Goal: Task Accomplishment & Management: Manage account settings

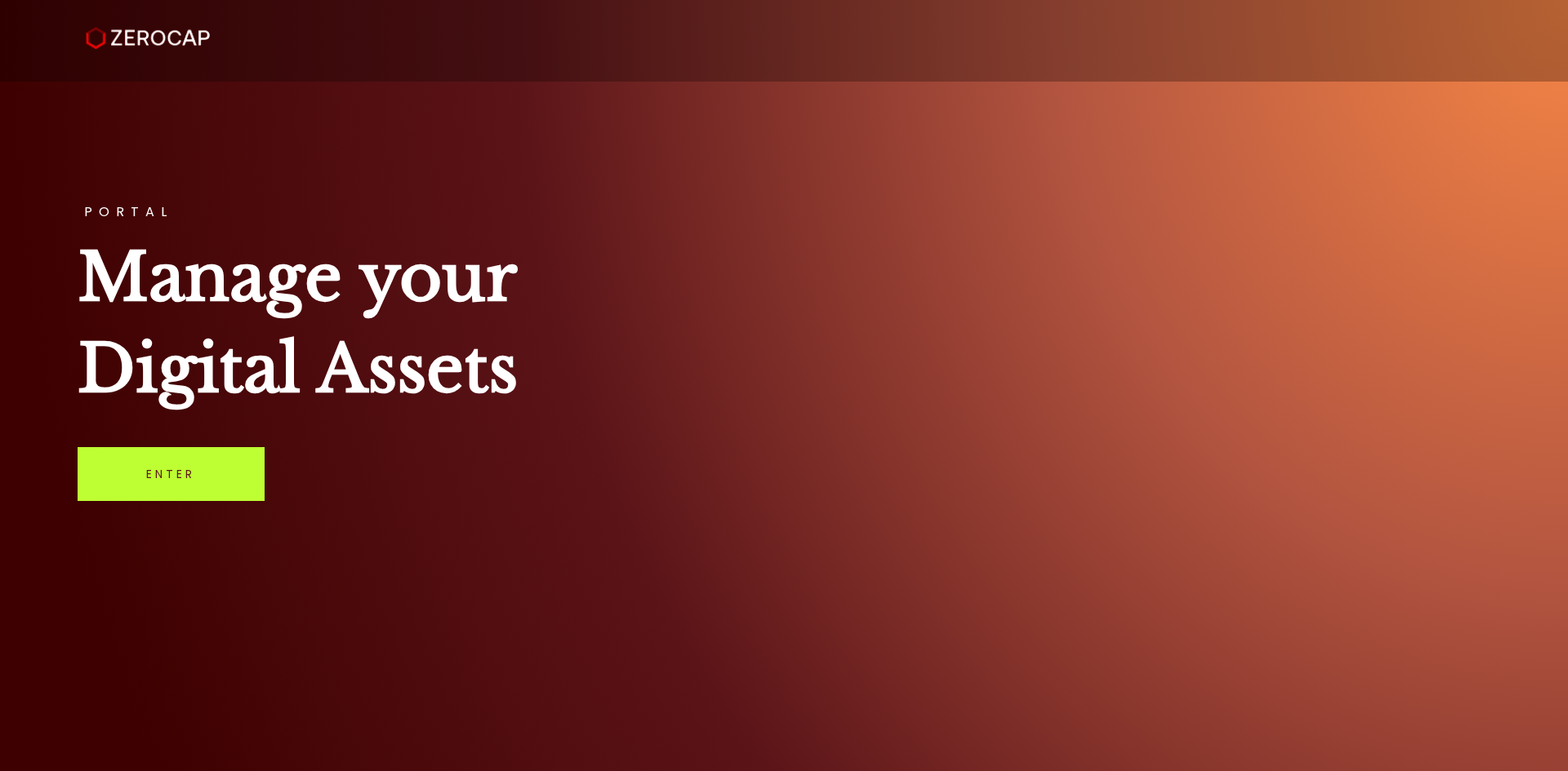
click at [198, 467] on link "Enter" at bounding box center [171, 474] width 187 height 54
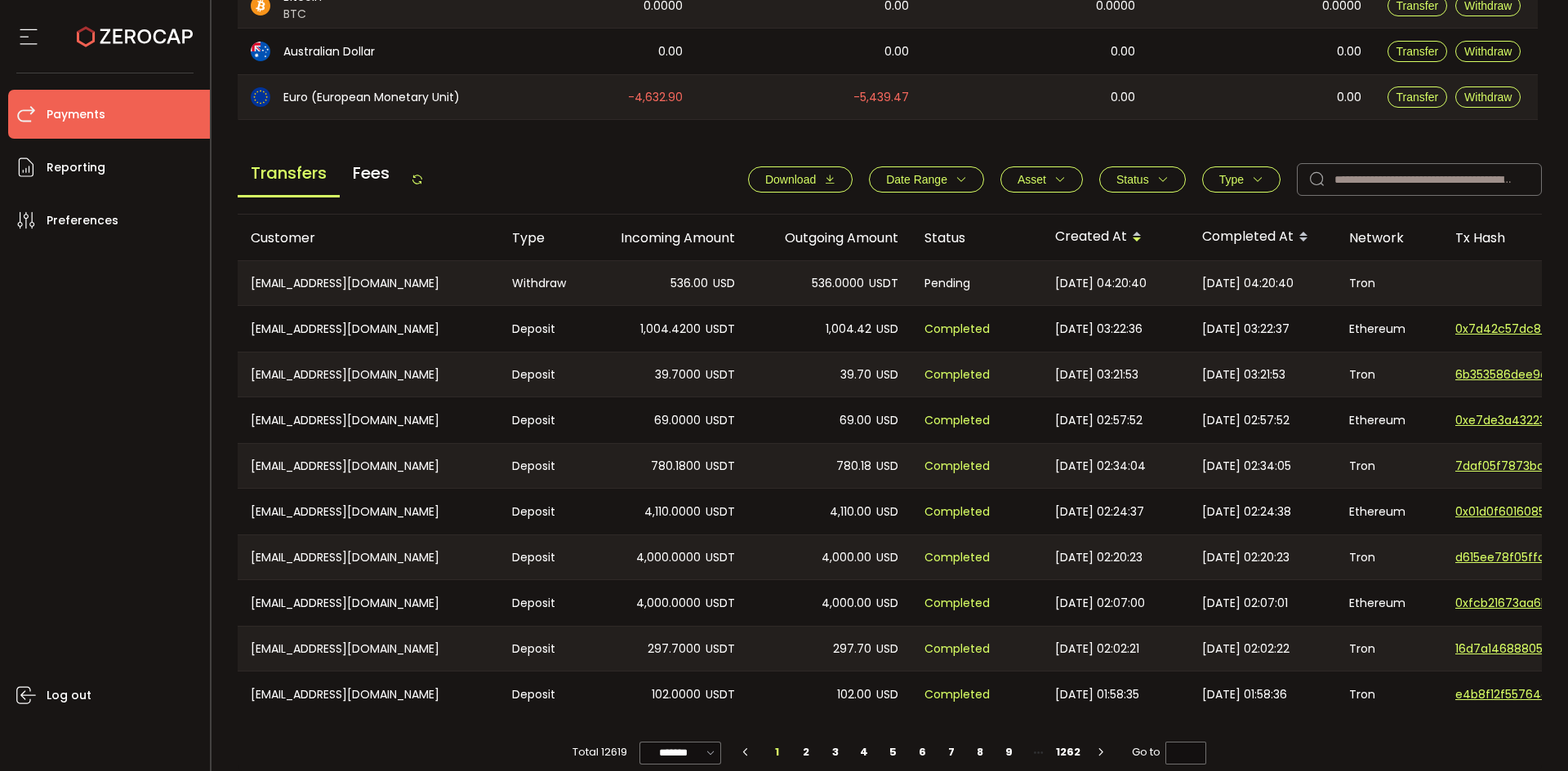
scroll to position [552, 0]
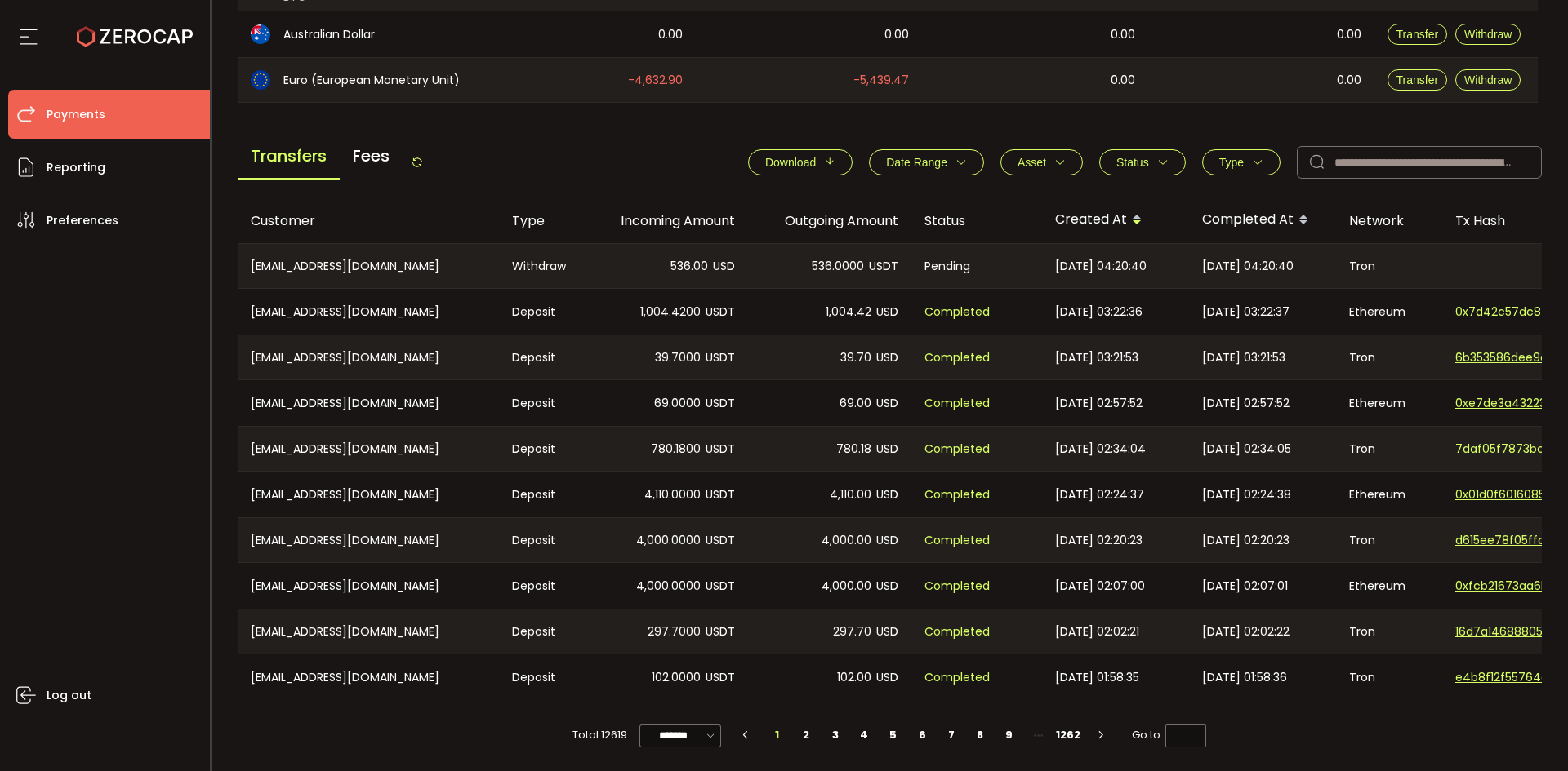
click at [418, 155] on icon at bounding box center [418, 162] width 13 height 13
click at [421, 157] on icon at bounding box center [418, 162] width 13 height 13
